Goal: Find specific page/section: Find specific page/section

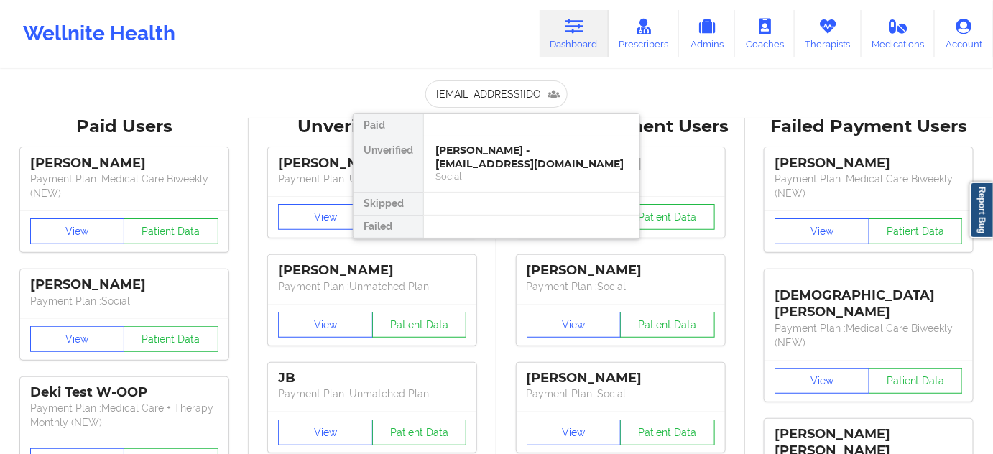
scroll to position [0, 29]
click at [479, 159] on div "[PERSON_NAME] - [EMAIL_ADDRESS][DOMAIN_NAME]" at bounding box center [531, 157] width 193 height 27
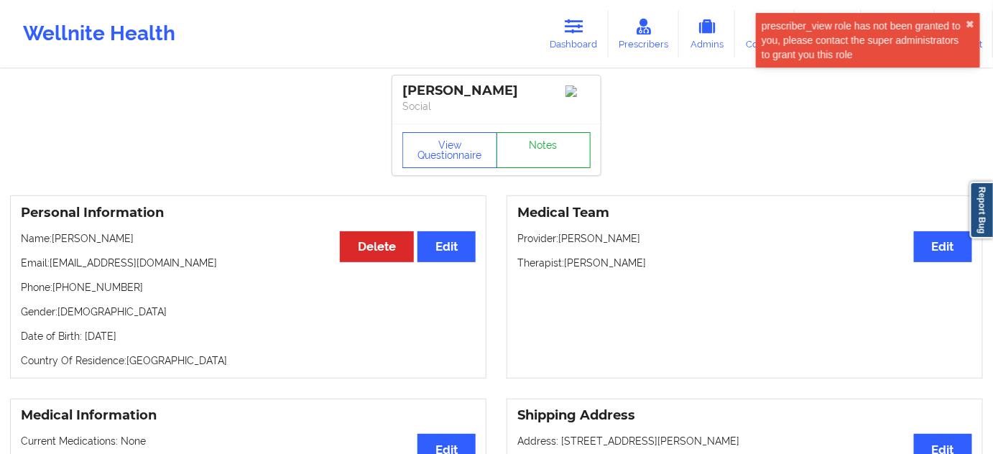
click at [546, 152] on link "Notes" at bounding box center [544, 150] width 95 height 36
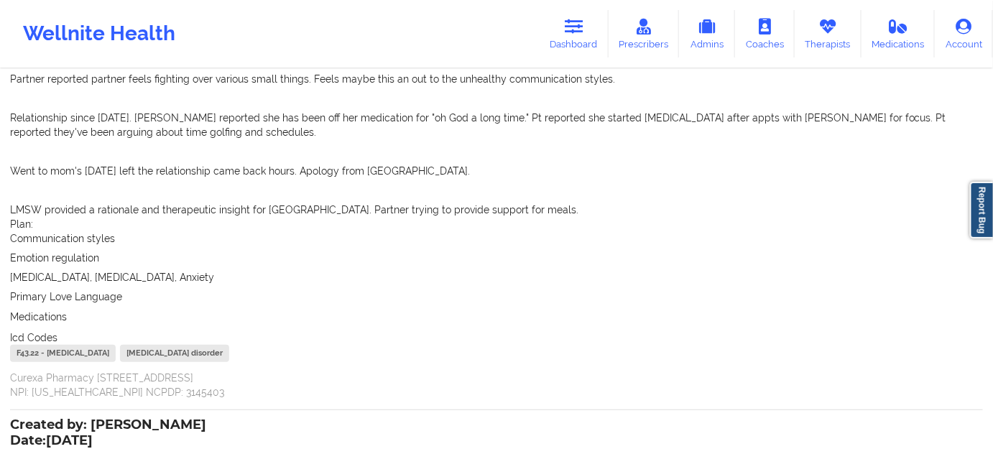
scroll to position [261, 0]
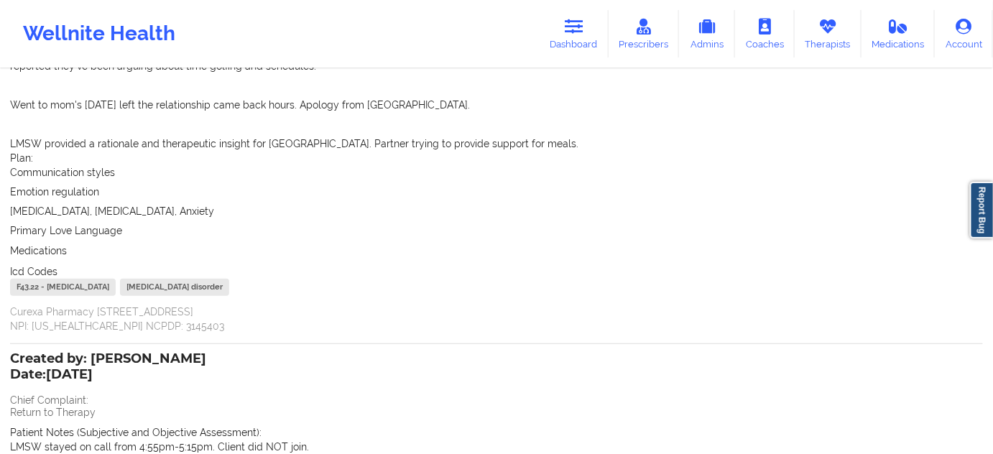
click at [29, 279] on div "F43.22 - [MEDICAL_DATA]" at bounding box center [63, 287] width 106 height 17
copy div "F43.22"
click at [583, 34] on icon at bounding box center [574, 27] width 19 height 16
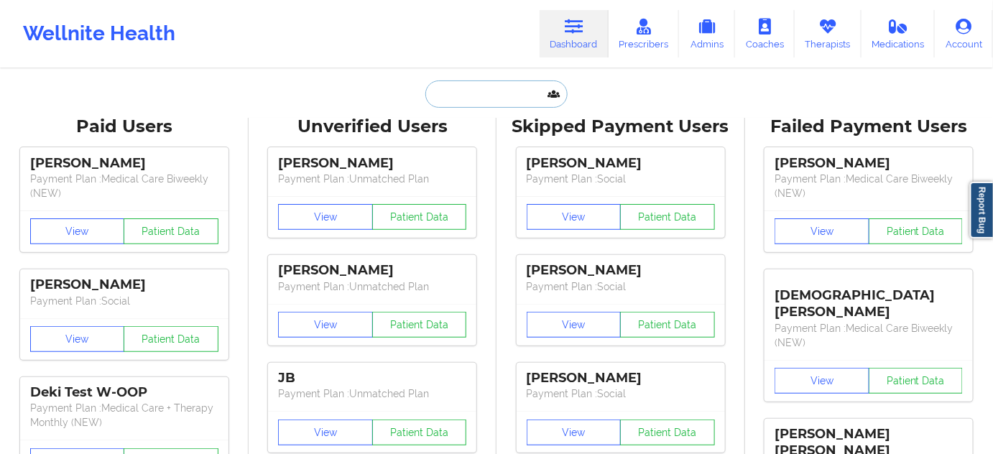
click at [454, 98] on input "text" at bounding box center [496, 93] width 142 height 27
paste input "[EMAIL_ADDRESS][DOMAIN_NAME]"
type input "[EMAIL_ADDRESS][DOMAIN_NAME]"
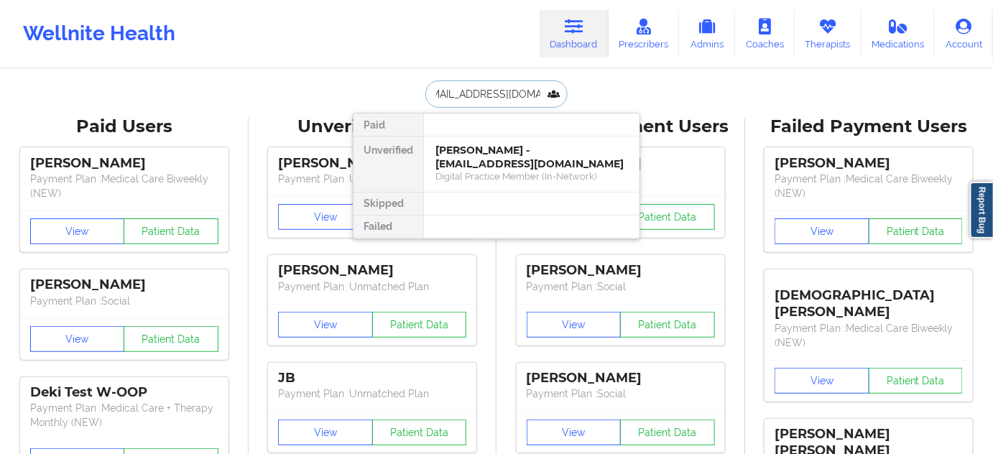
click at [464, 144] on div "[PERSON_NAME] - [EMAIL_ADDRESS][DOMAIN_NAME]" at bounding box center [531, 157] width 193 height 27
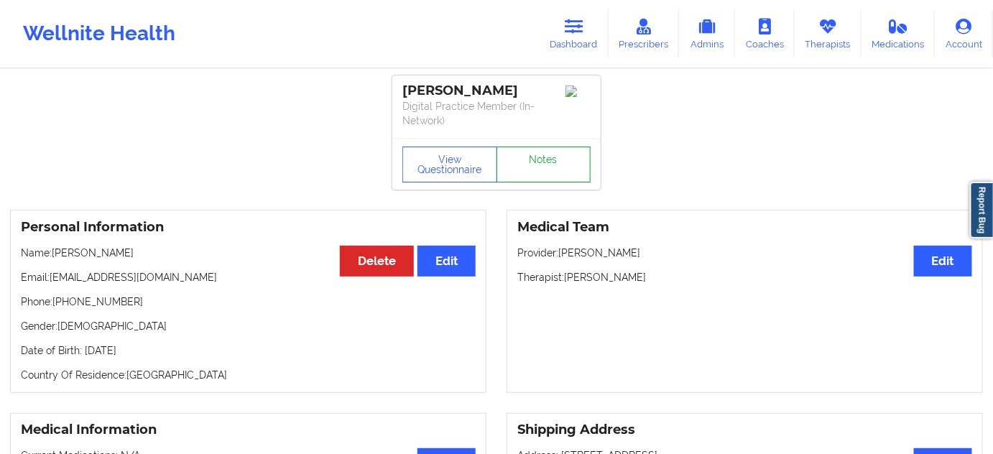
click at [553, 170] on link "Notes" at bounding box center [544, 165] width 95 height 36
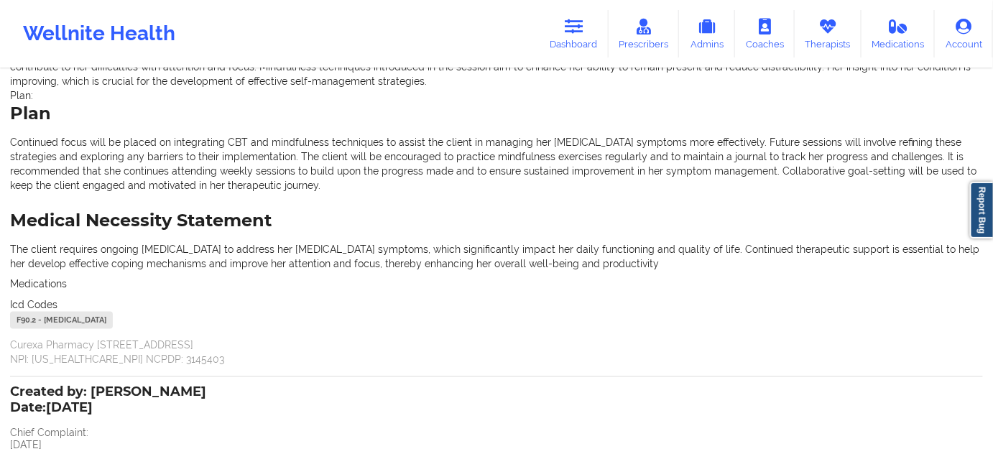
scroll to position [479, 0]
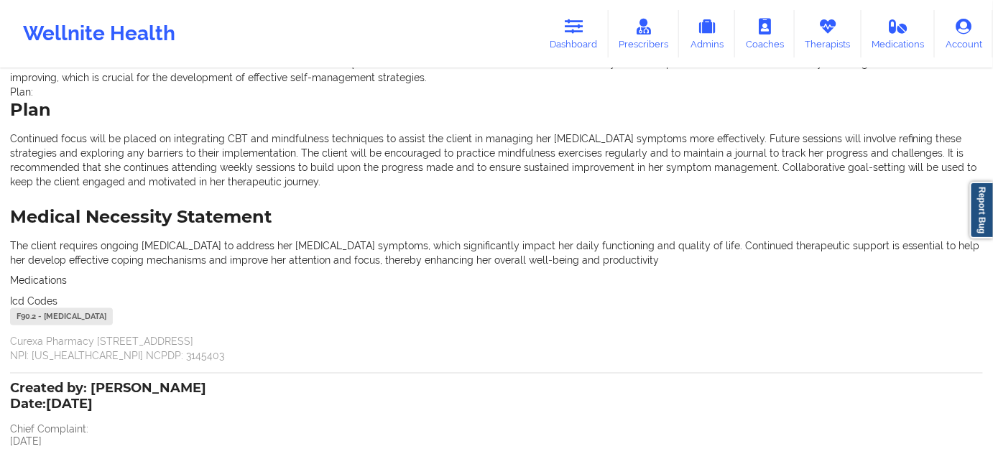
click at [29, 312] on div "F90.2 - [MEDICAL_DATA]" at bounding box center [61, 316] width 103 height 17
copy div "F90.2"
click at [578, 32] on icon at bounding box center [574, 27] width 19 height 16
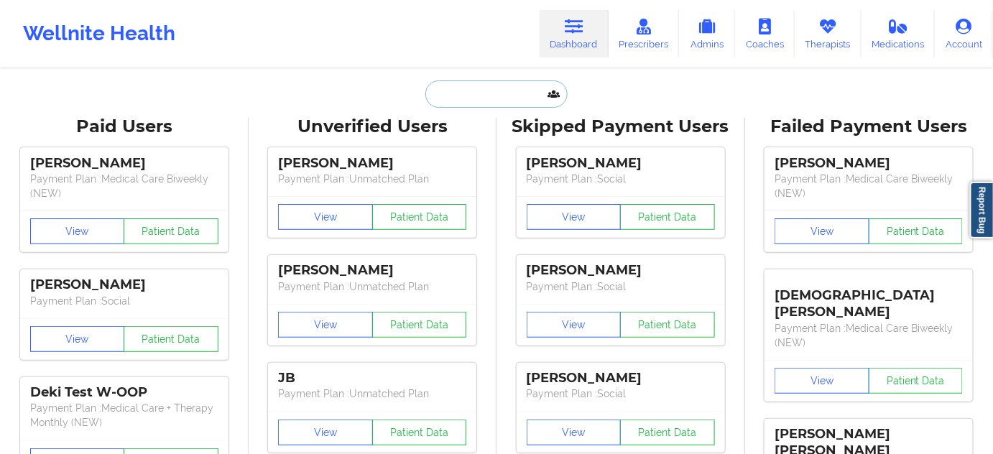
click at [490, 86] on input "text" at bounding box center [496, 93] width 142 height 27
paste input "KRIVAYA MASHA"
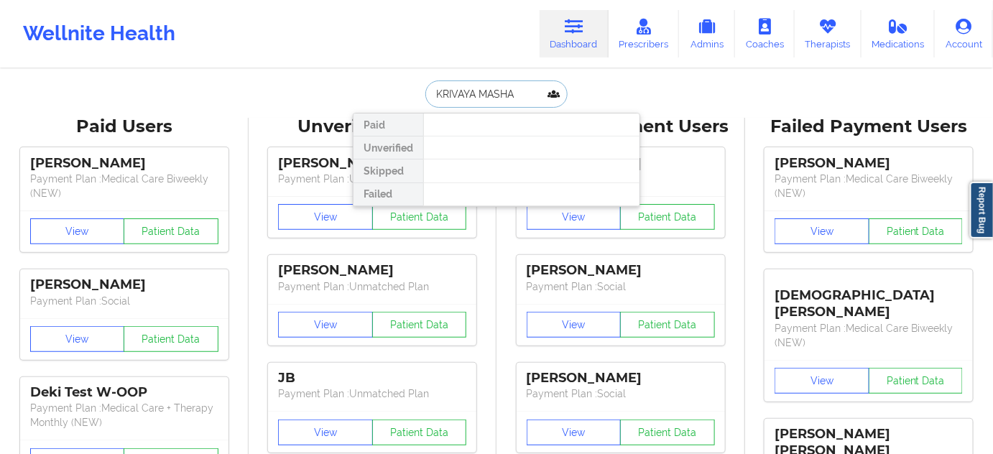
type input "KRIVAYA MASHA"
